Goal: Entertainment & Leisure: Consume media (video, audio)

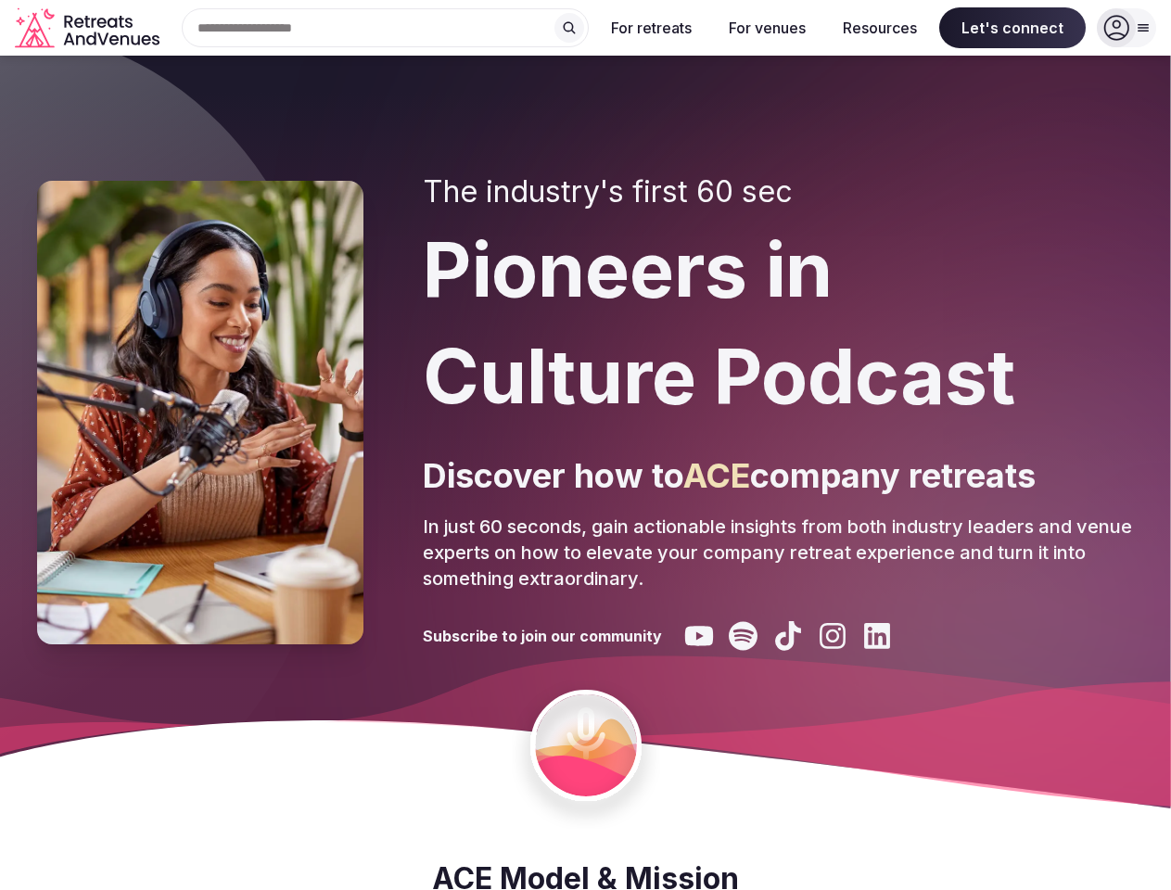
click at [585, 445] on div "The industry's first 60 sec Pioneers in Culture Podcast Discover how to ACE com…" at bounding box center [778, 412] width 711 height 477
click at [386, 28] on div "Search Popular Destinations [GEOGRAPHIC_DATA], [GEOGRAPHIC_DATA] [GEOGRAPHIC_DA…" at bounding box center [378, 27] width 422 height 39
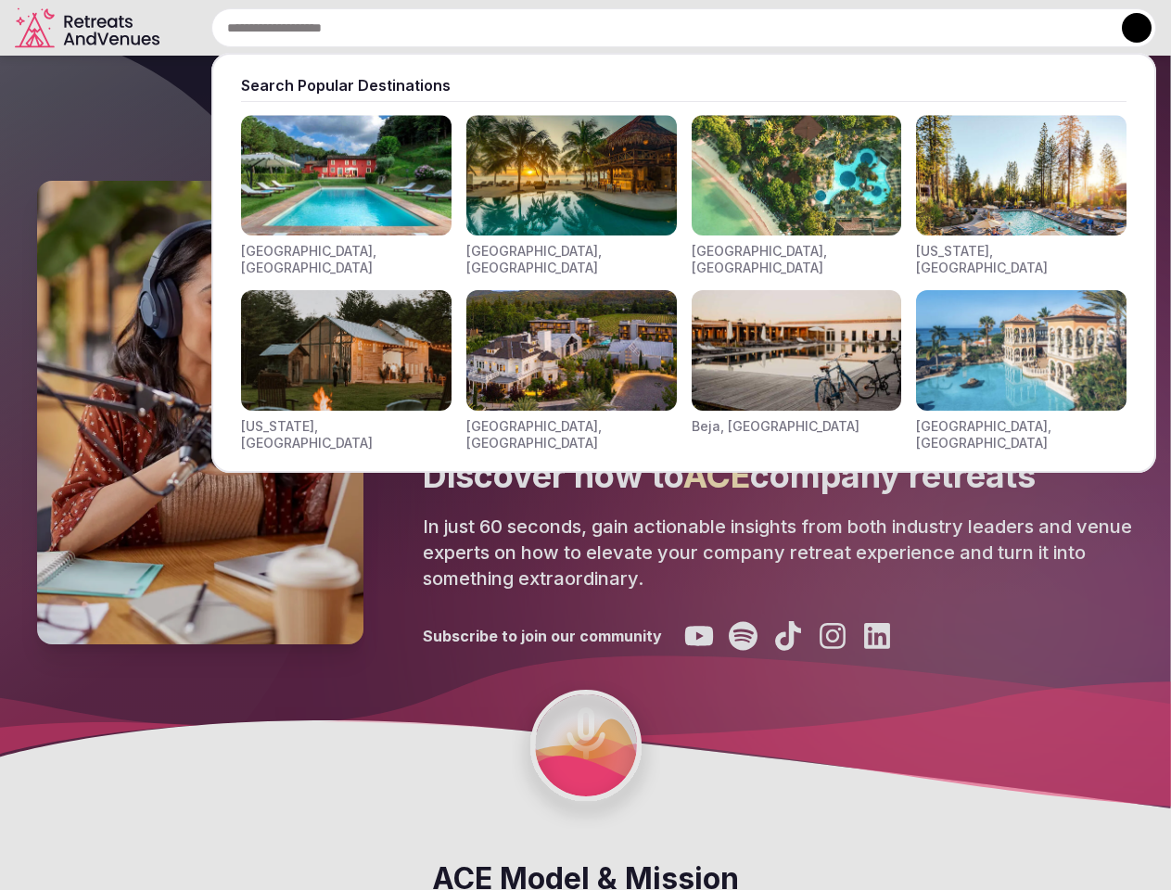
click at [569, 28] on input "text" at bounding box center [683, 27] width 945 height 39
click at [652, 28] on input "text" at bounding box center [683, 27] width 945 height 39
click at [767, 28] on input "text" at bounding box center [683, 27] width 945 height 39
click at [880, 28] on input "text" at bounding box center [683, 27] width 945 height 39
click at [1013, 28] on input "text" at bounding box center [683, 27] width 945 height 39
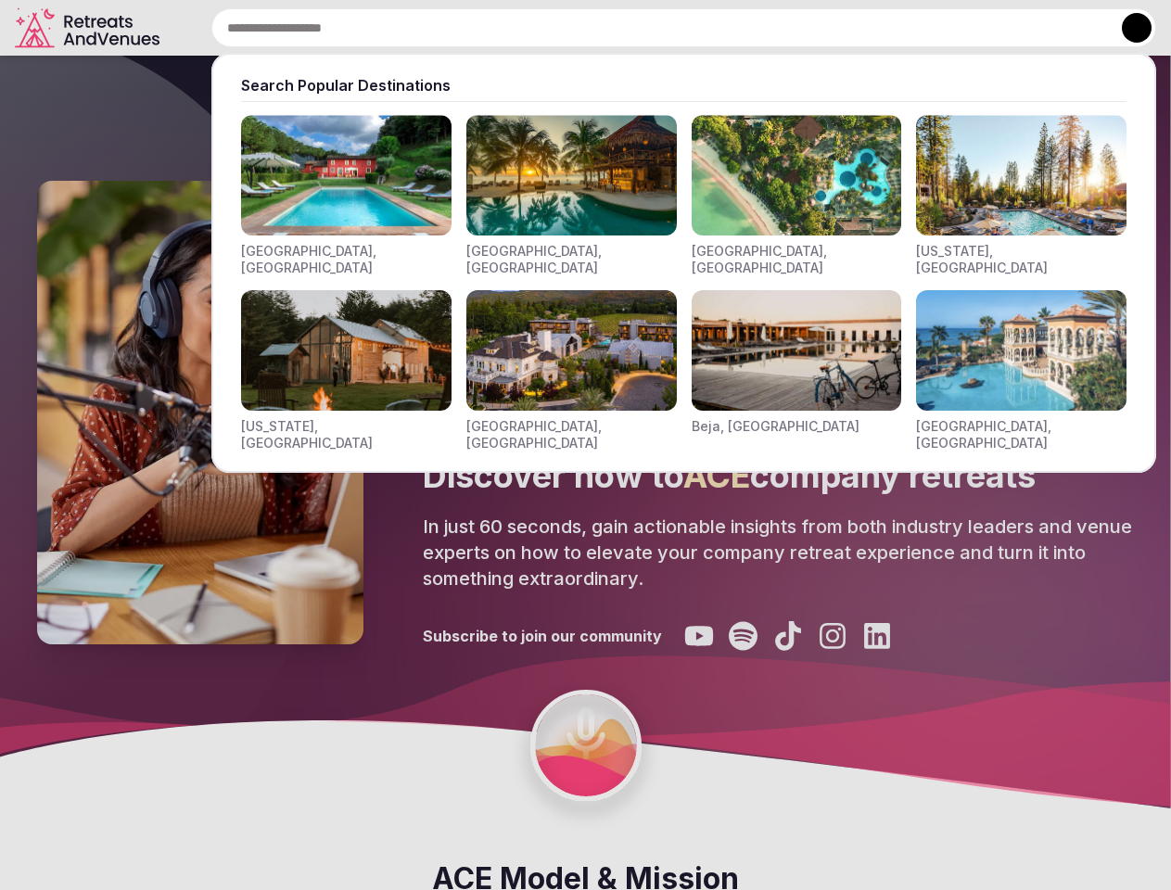
click at [1127, 28] on button at bounding box center [1137, 28] width 30 height 30
